Goal: Task Accomplishment & Management: Complete application form

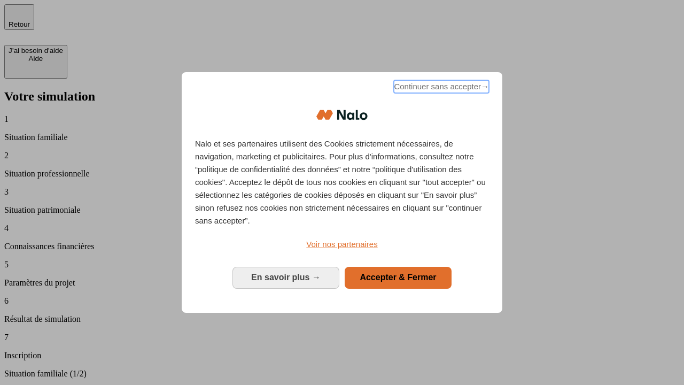
click at [440, 88] on span "Continuer sans accepter →" at bounding box center [441, 86] width 95 height 13
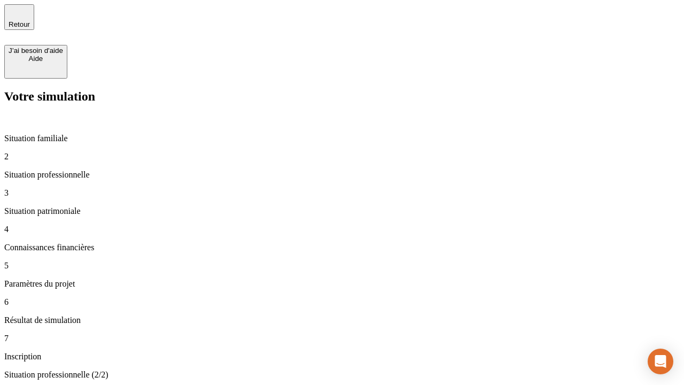
type input "30 000"
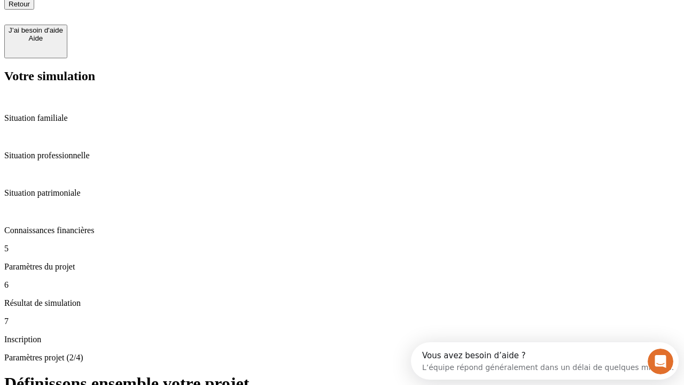
type input "25"
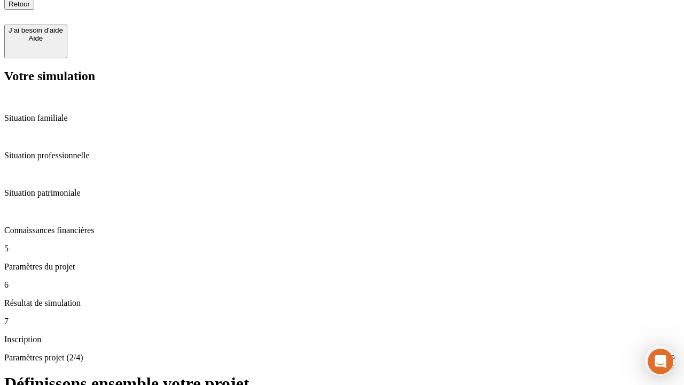
type input "64"
type input "1 000"
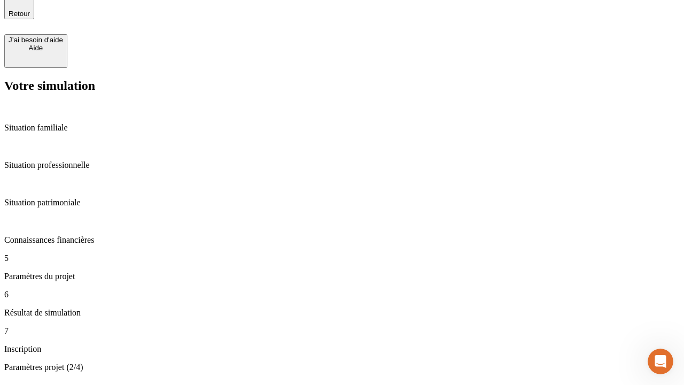
type input "640"
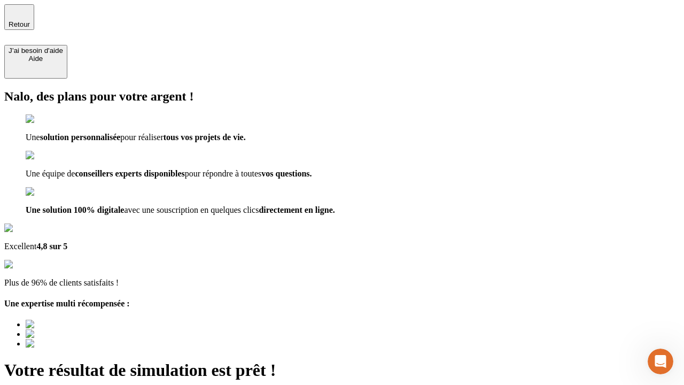
type input "[EMAIL_ADDRESS][PERSON_NAME][DOMAIN_NAME]"
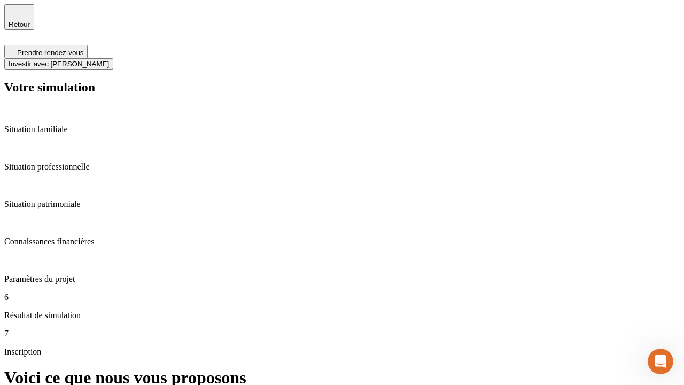
click at [109, 60] on span "Investir avec [PERSON_NAME]" at bounding box center [59, 64] width 100 height 8
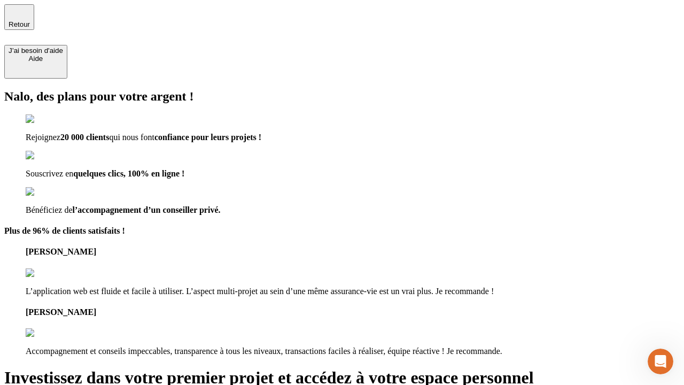
type input "[PERSON_NAME][EMAIL_ADDRESS][DOMAIN_NAME]"
